Goal: Task Accomplishment & Management: Complete application form

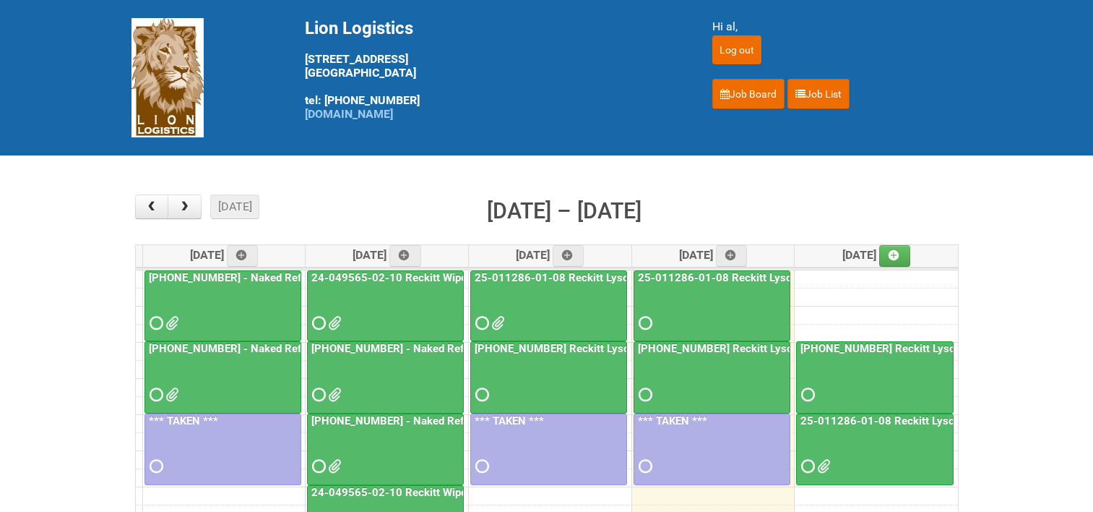
scroll to position [72, 0]
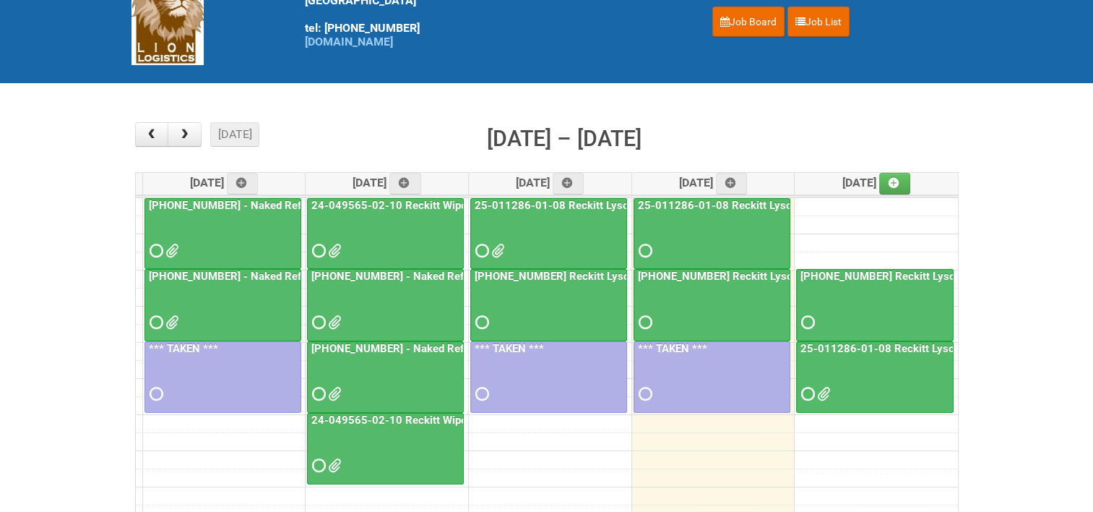
click at [856, 347] on link "25-011286-01-08 Reckitt Lysol Laundry Scented" at bounding box center [921, 348] width 246 height 13
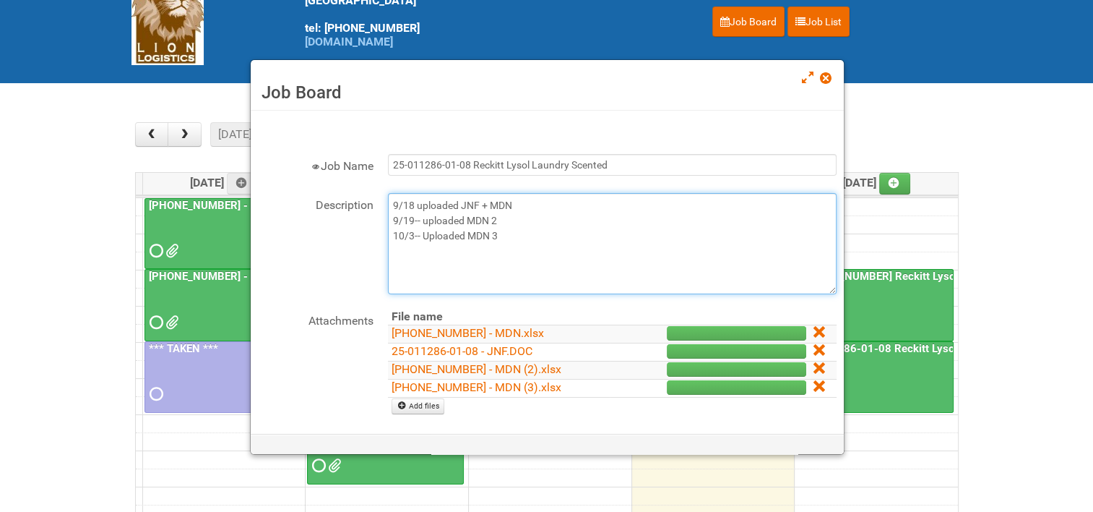
click at [521, 235] on textarea "9/18 uploaded JNF + MDN 9/19-- uploaded MDN 2 10/3-- Uploaded MDN 3" at bounding box center [612, 243] width 449 height 101
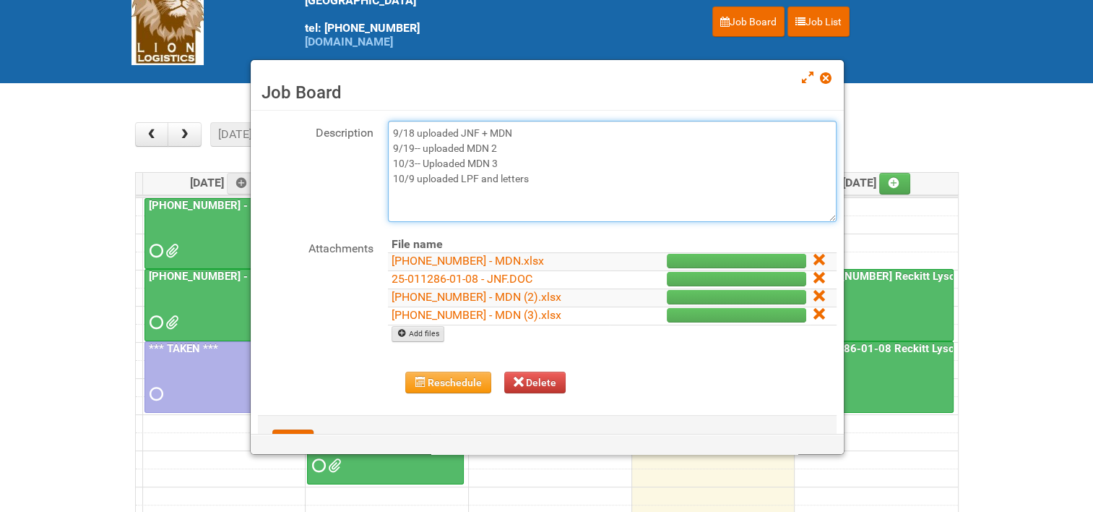
type textarea "9/18 uploaded JNF + MDN 9/19-- uploaded MDN 2 10/3-- Uploaded MDN 3 10/9 upload…"
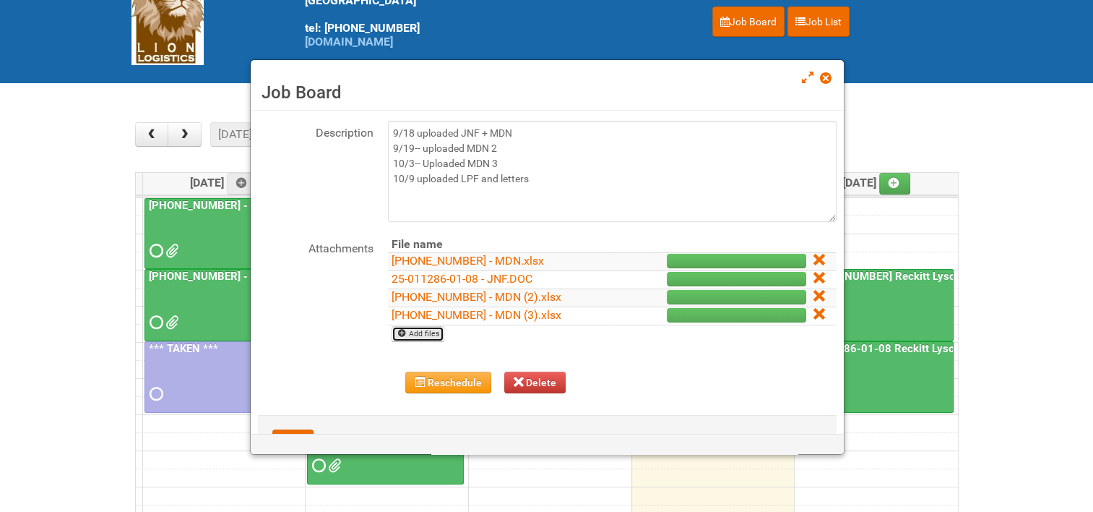
click at [427, 327] on link "Add files" at bounding box center [418, 334] width 53 height 16
type input "C:\fakepath\25-011286-01 - LPF.xlsx"
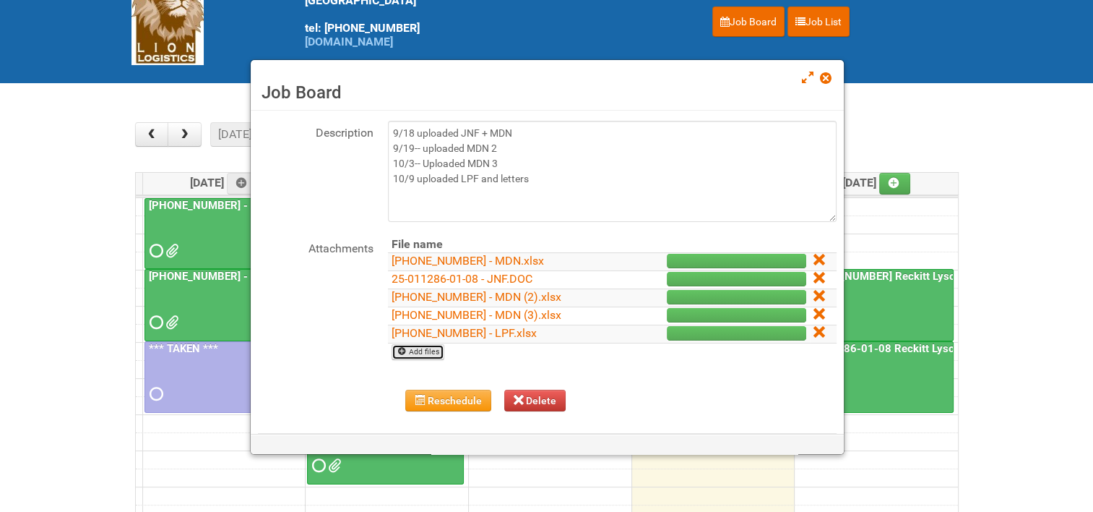
click at [428, 350] on link "Add files" at bounding box center [418, 352] width 53 height 16
type input "C:\fakepath\GDC627.pdf"
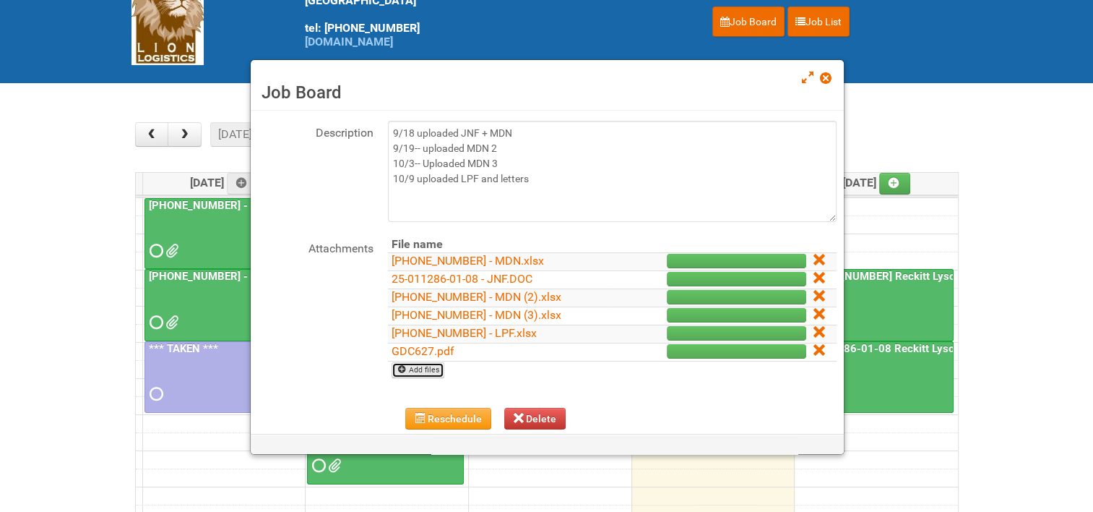
click at [422, 364] on link "Add files" at bounding box center [418, 370] width 53 height 16
type input "C:\fakepath\GDL835.pdf"
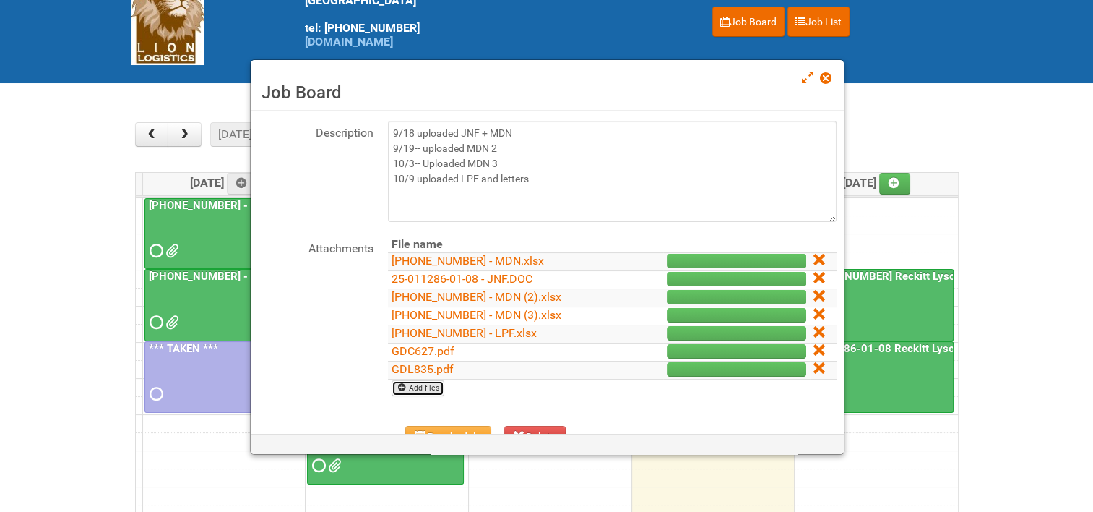
click at [426, 384] on link "Add files" at bounding box center [418, 388] width 53 height 16
type input "C:\fakepath\GLS386.pdf"
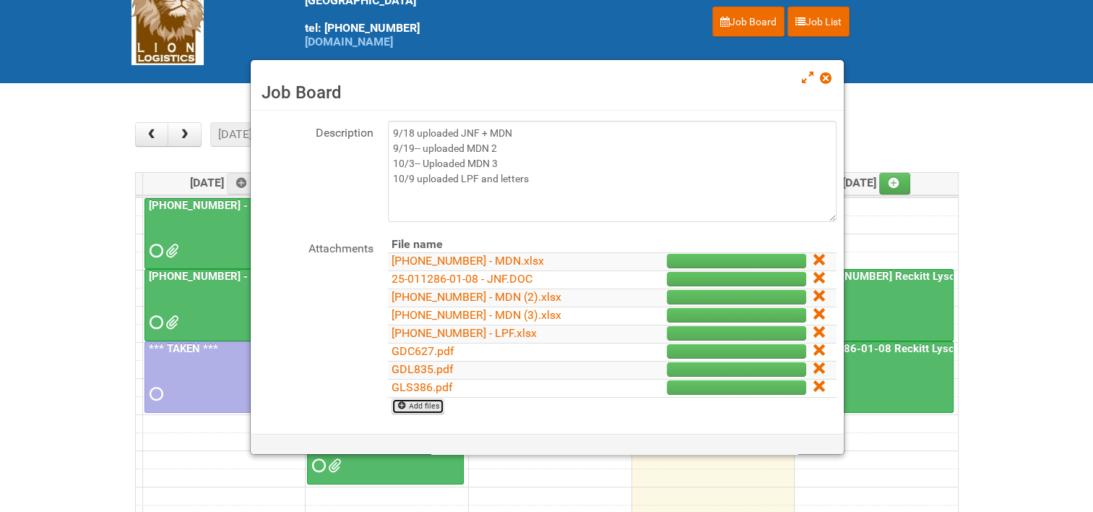
click at [429, 404] on link "Add files" at bounding box center [418, 406] width 53 height 16
type input "C:\fakepath\GSL592.pdf"
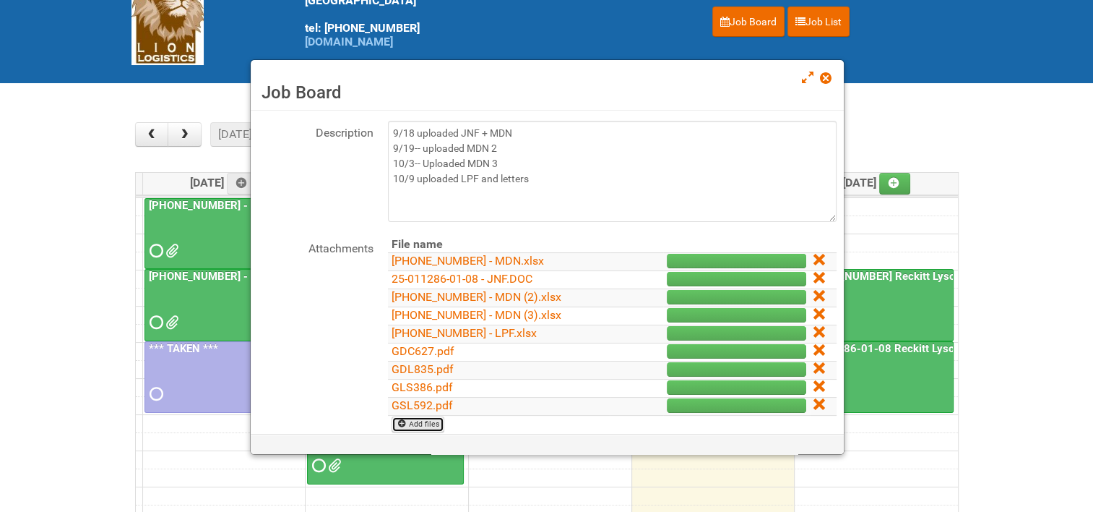
click at [425, 418] on link "Add files" at bounding box center [418, 424] width 53 height 16
type input "C:\fakepath\GSN713.pdf"
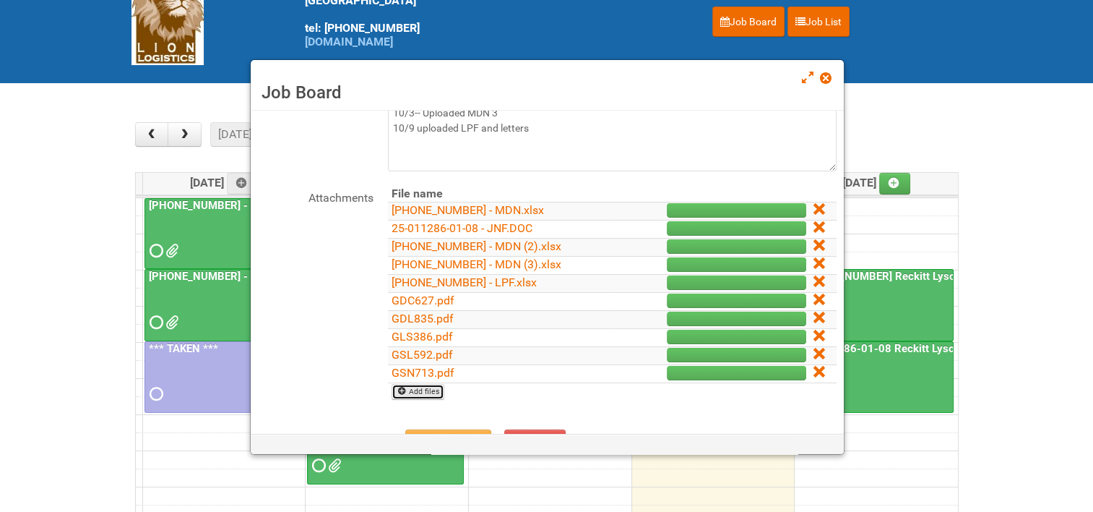
scroll to position [145, 0]
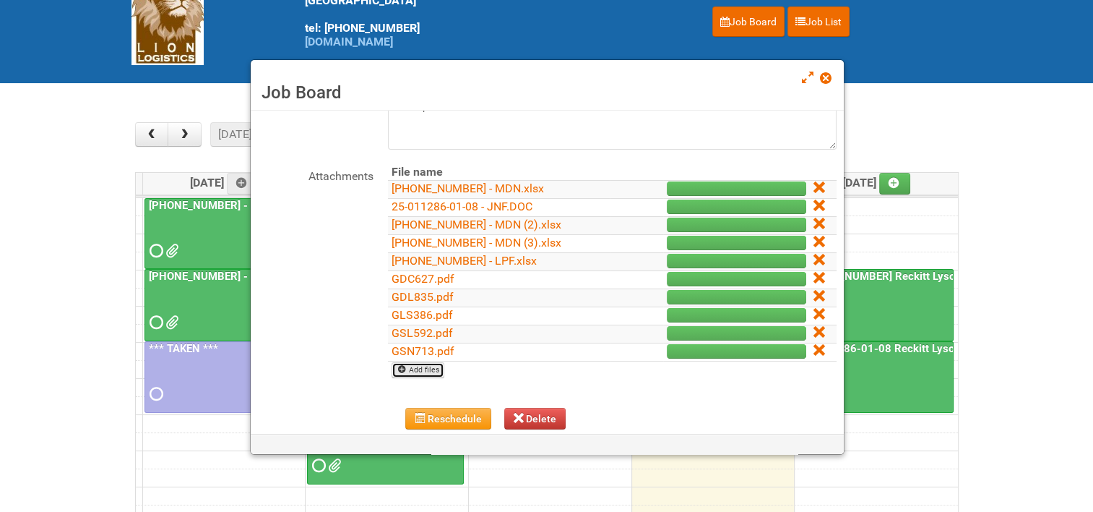
click at [436, 370] on link "Add files" at bounding box center [418, 370] width 53 height 16
type input "C:\fakepath\GSV438.pdf"
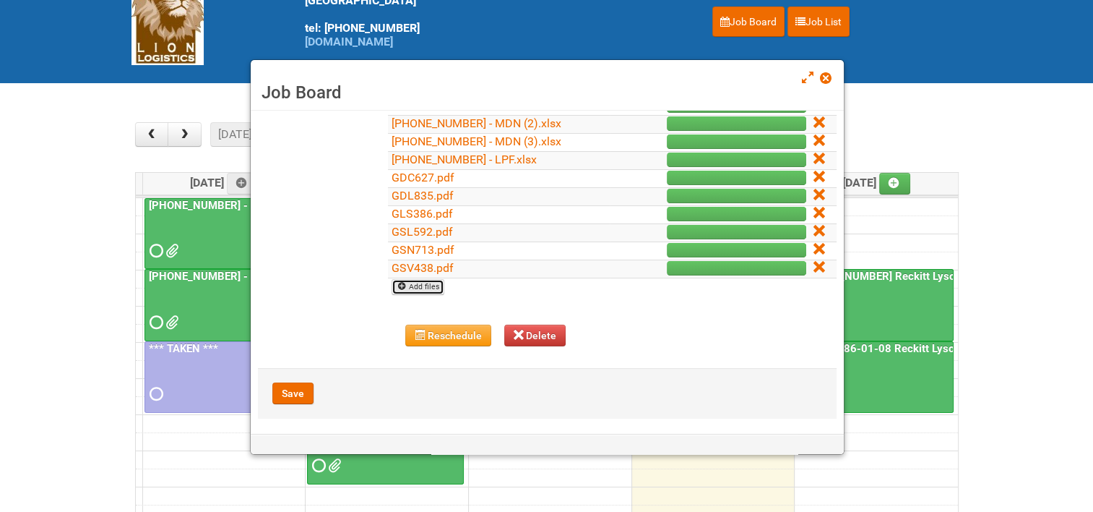
scroll to position [249, 0]
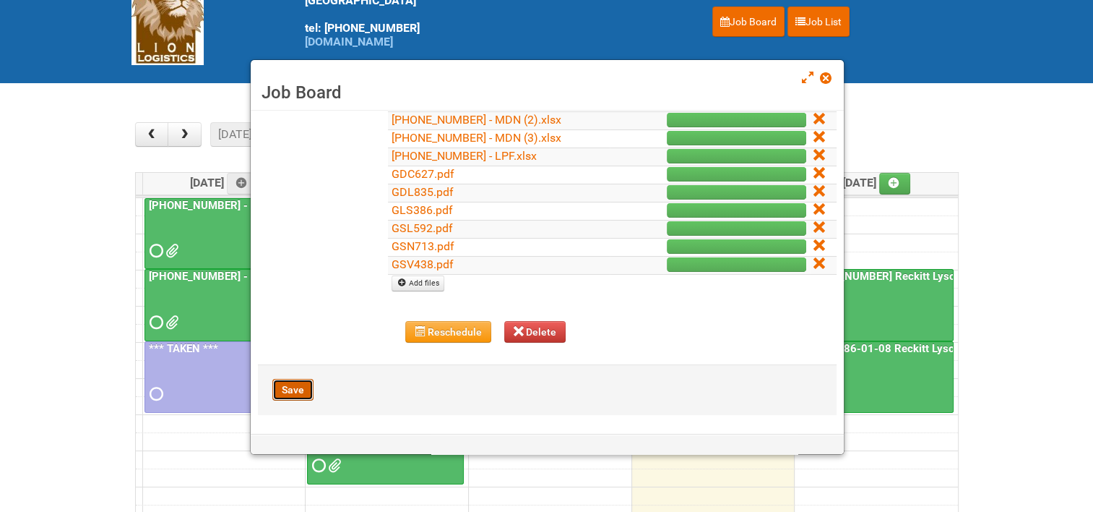
click at [303, 389] on button "Save" at bounding box center [292, 390] width 41 height 22
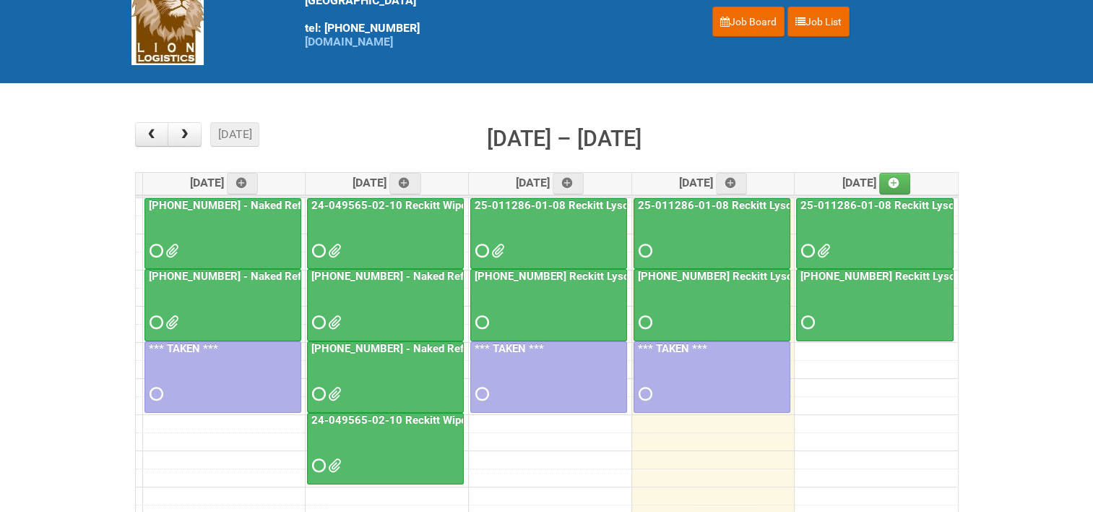
click at [864, 201] on link "25-011286-01-08 Reckitt Lysol Laundry Scented" at bounding box center [921, 205] width 246 height 13
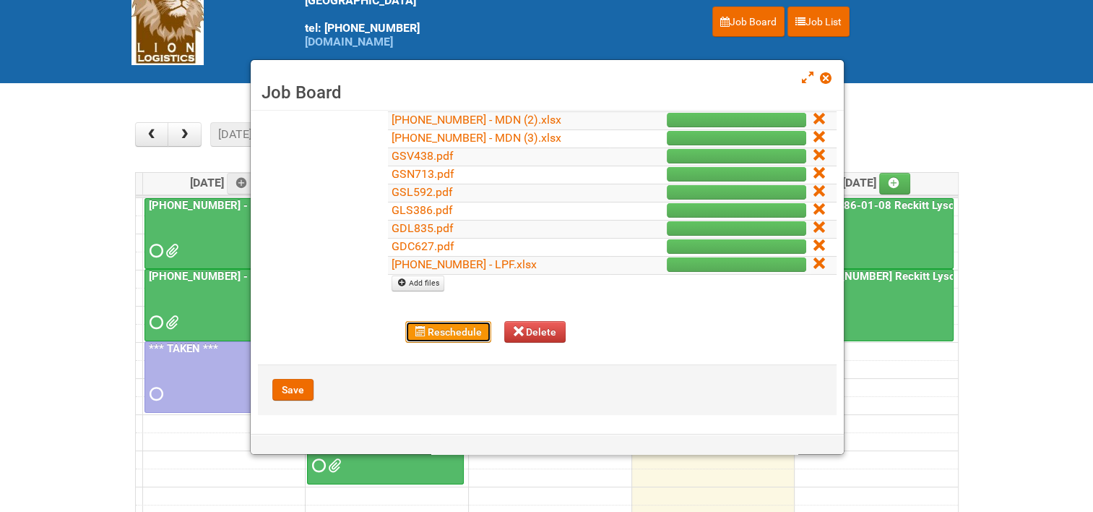
click at [445, 329] on button "Reschedule" at bounding box center [448, 332] width 86 height 22
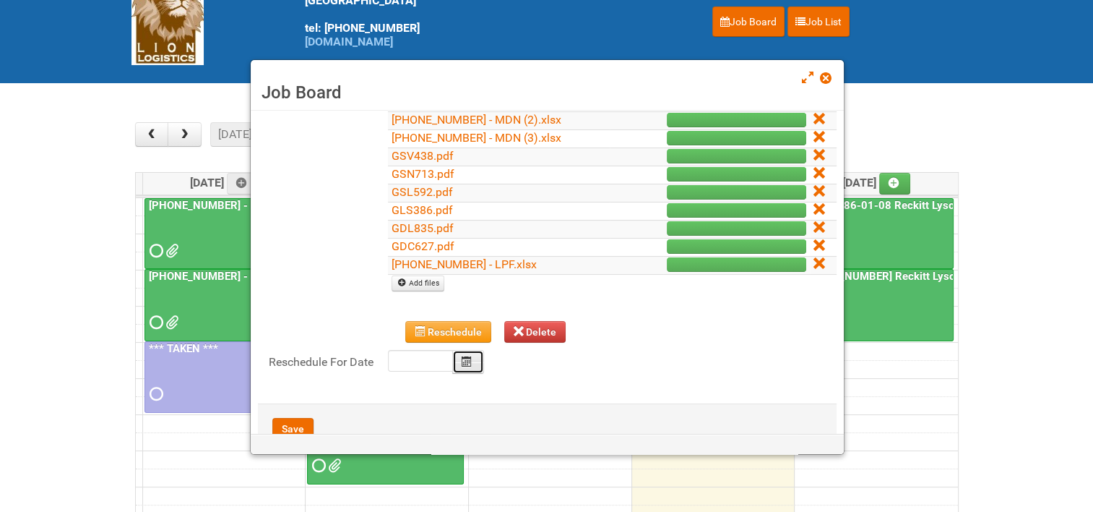
click at [476, 363] on button "Calendar" at bounding box center [468, 362] width 32 height 24
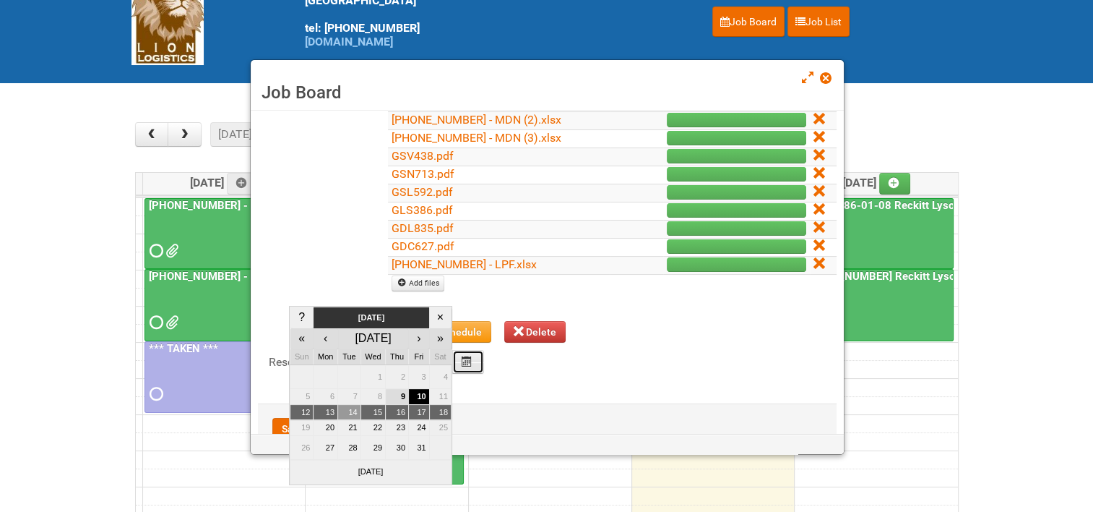
click at [353, 410] on td "14" at bounding box center [349, 412] width 23 height 16
type input "[DATE]"
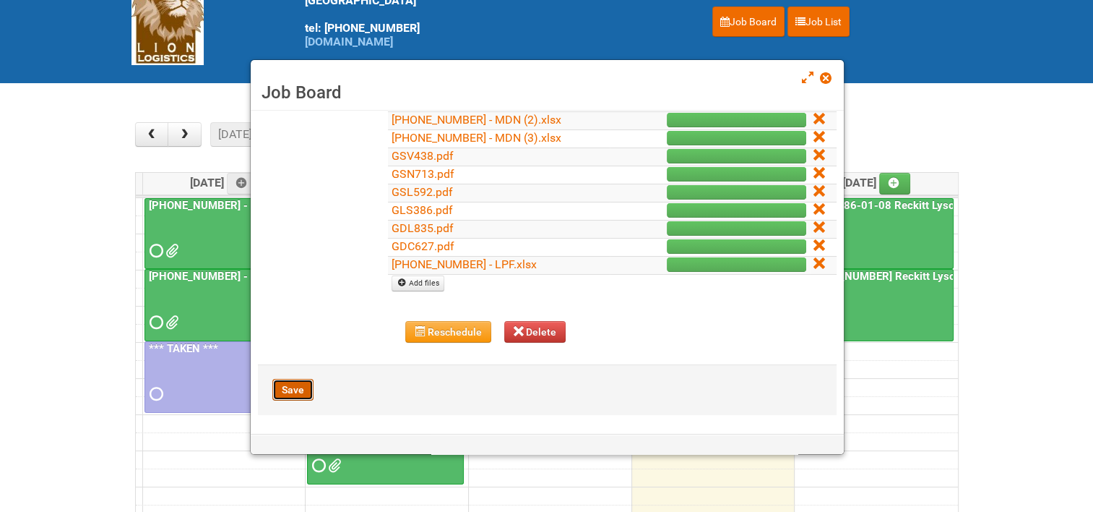
click at [297, 382] on button "Save" at bounding box center [292, 390] width 41 height 22
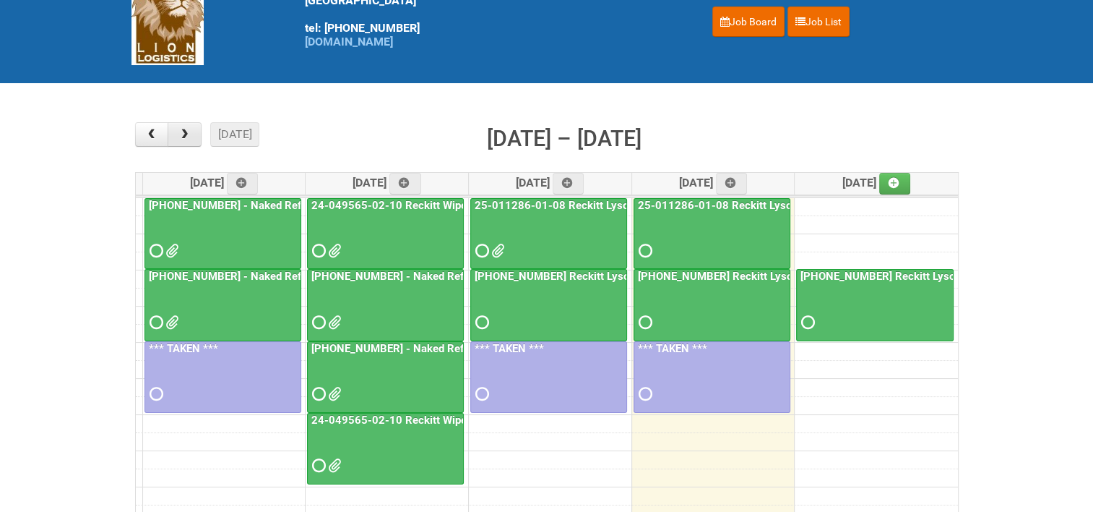
click at [178, 131] on span "button" at bounding box center [185, 135] width 14 height 12
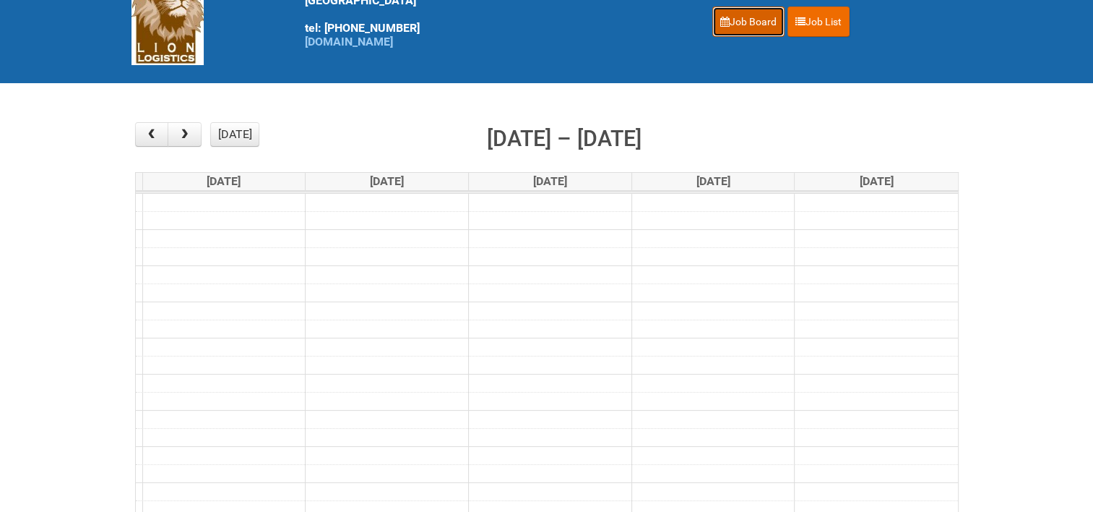
click at [746, 17] on link "Job Board" at bounding box center [749, 22] width 72 height 30
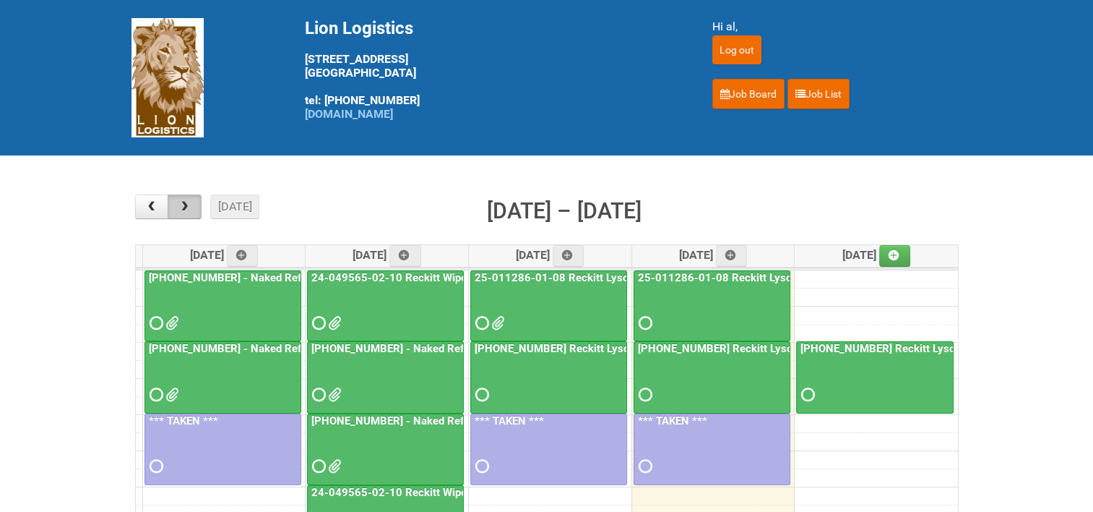
click at [185, 203] on span "button" at bounding box center [185, 207] width 14 height 12
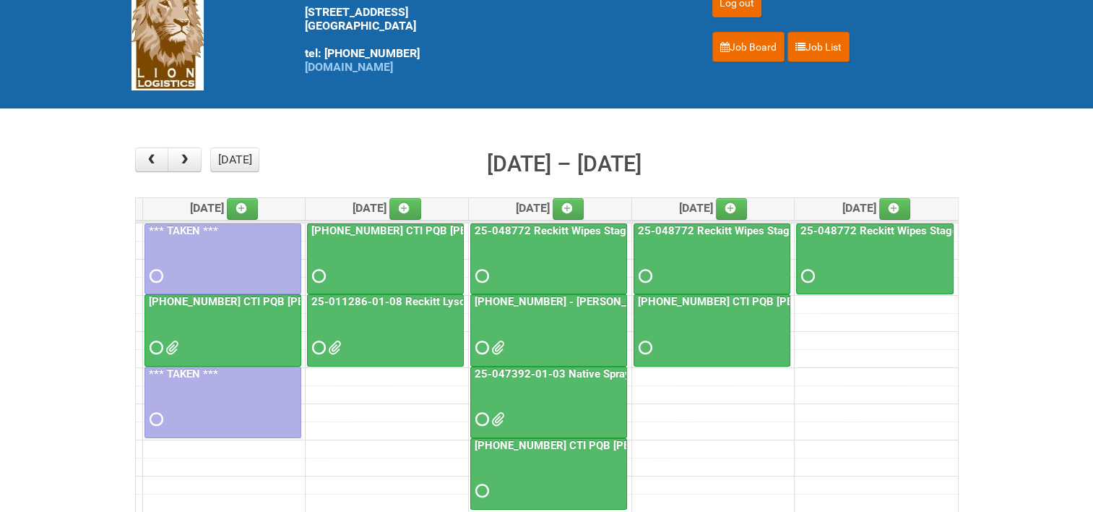
scroll to position [72, 0]
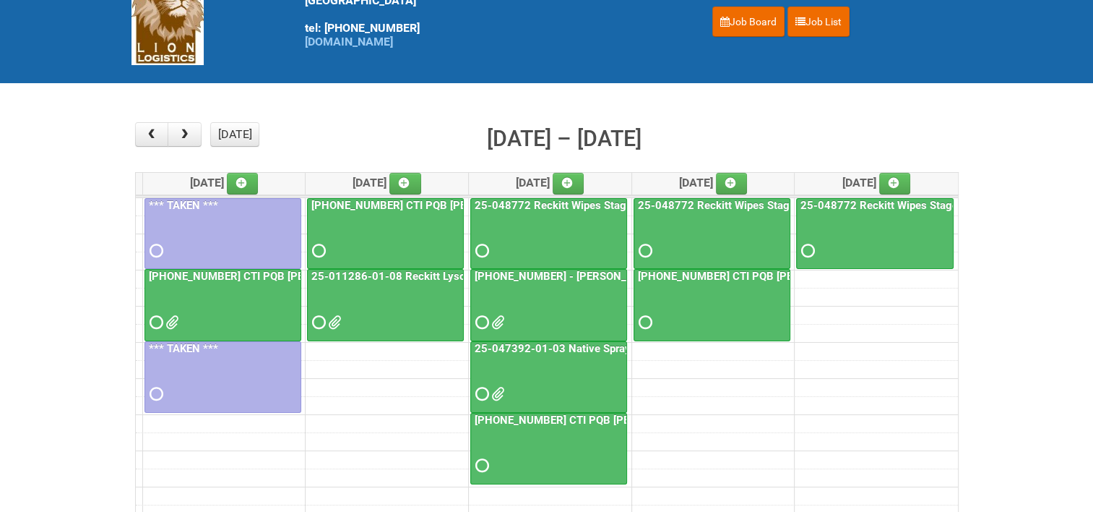
click at [397, 270] on link "25-011286-01-08 Reckitt Lysol Laundry Scented" at bounding box center [432, 276] width 246 height 13
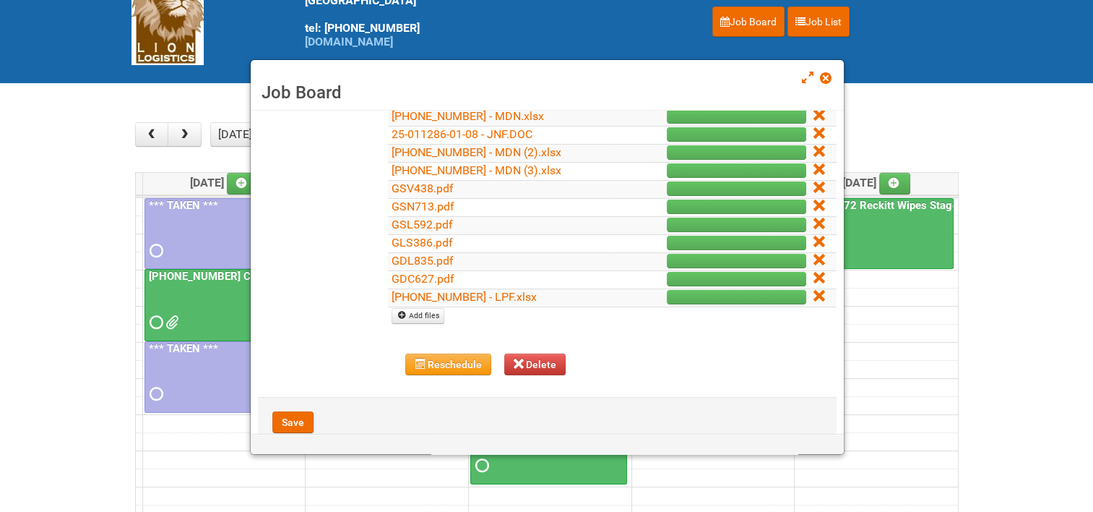
scroll to position [249, 0]
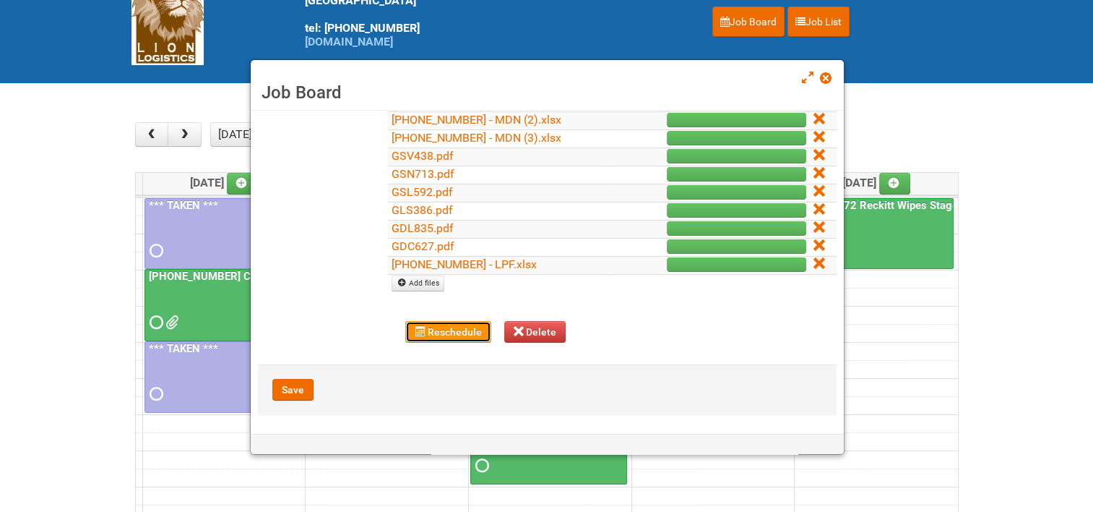
click at [424, 322] on button "Reschedule" at bounding box center [448, 332] width 86 height 22
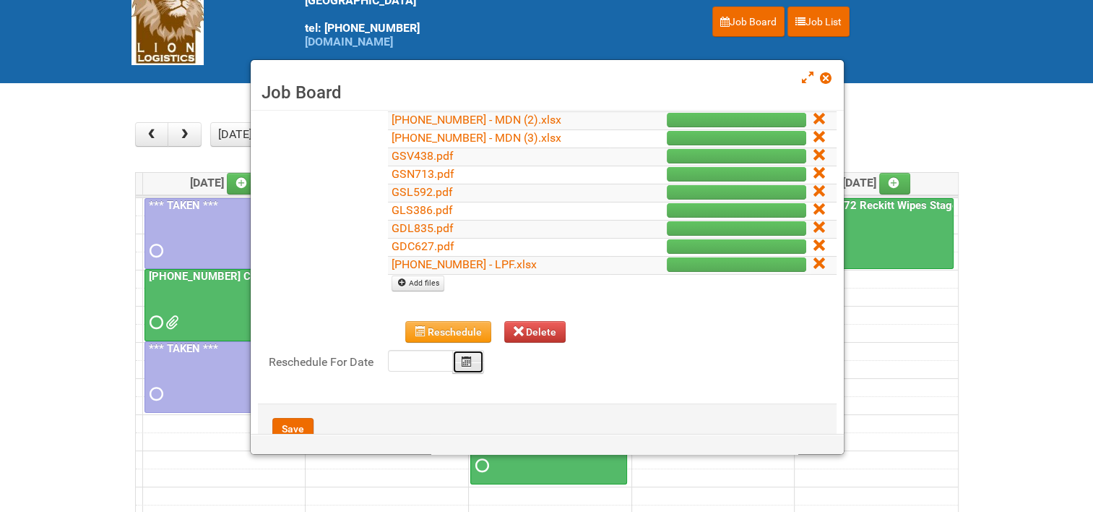
click at [470, 356] on icon "Calendar" at bounding box center [467, 361] width 10 height 10
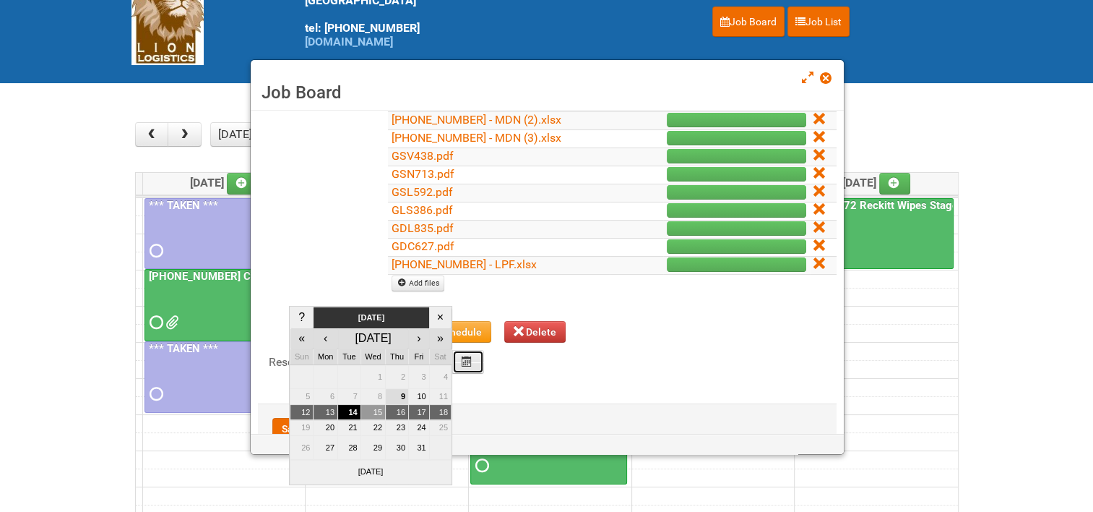
click at [379, 408] on td "15" at bounding box center [373, 412] width 25 height 16
type input "[DATE]"
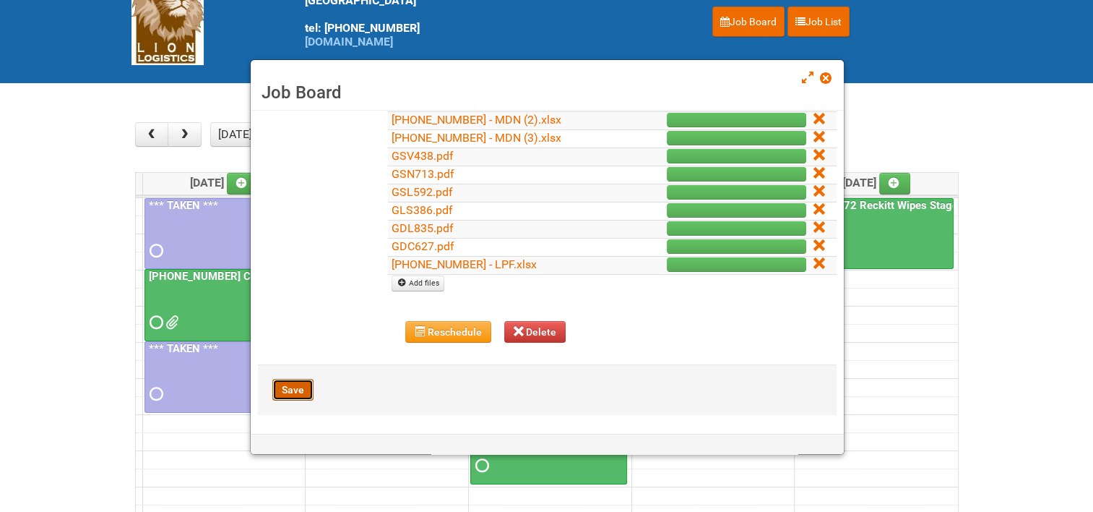
click at [291, 385] on button "Save" at bounding box center [292, 390] width 41 height 22
